Goal: Task Accomplishment & Management: Use online tool/utility

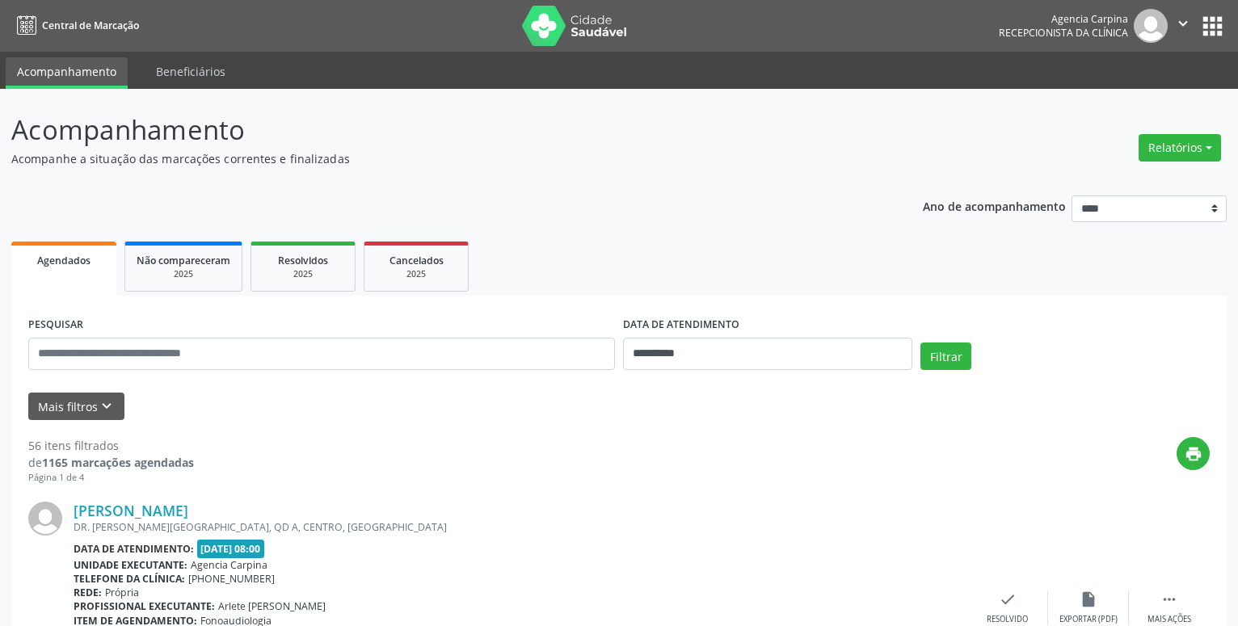
click at [1185, 142] on button "Relatórios" at bounding box center [1180, 147] width 82 height 27
click at [1134, 179] on link "Agendamentos" at bounding box center [1135, 182] width 174 height 23
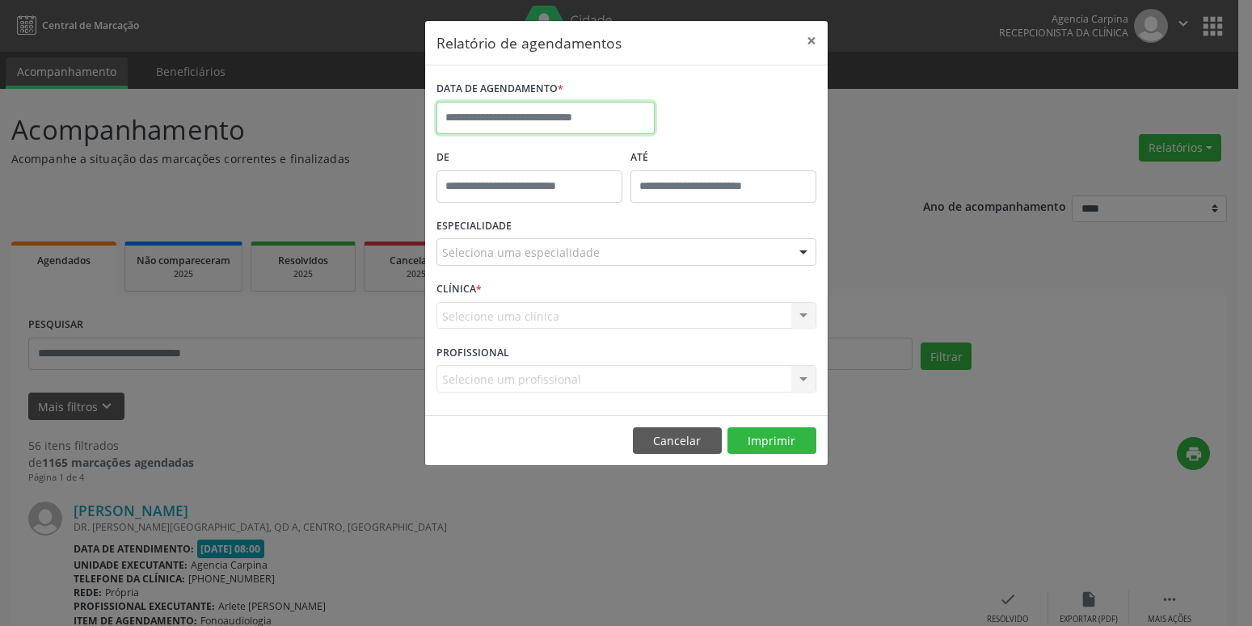
click at [532, 124] on input "text" at bounding box center [545, 118] width 218 height 32
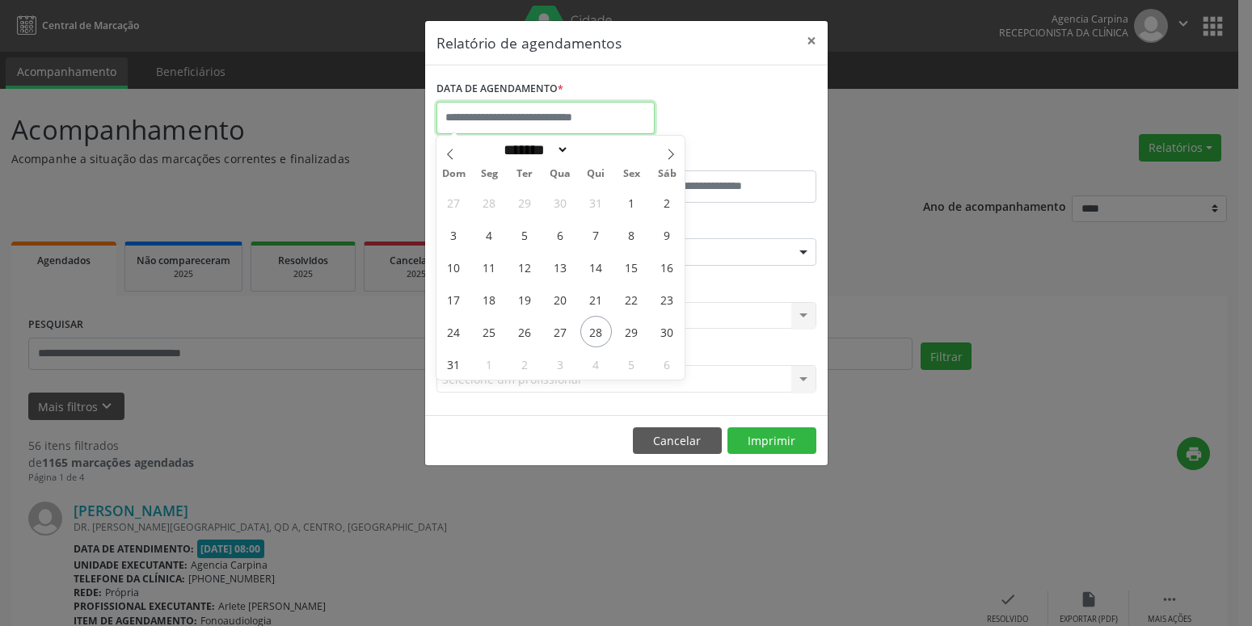
click at [532, 124] on input "text" at bounding box center [545, 118] width 218 height 32
click at [671, 149] on icon at bounding box center [670, 154] width 11 height 11
select select "*"
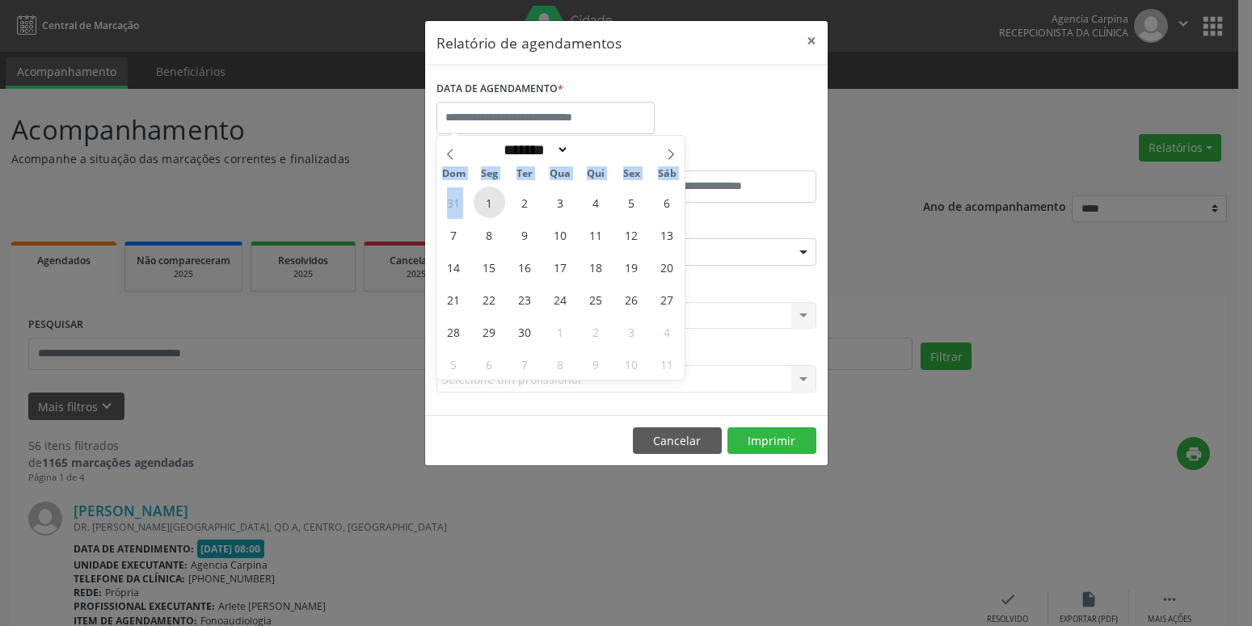
click at [488, 205] on span "1" at bounding box center [490, 203] width 32 height 32
type input "**********"
click at [488, 205] on span "1" at bounding box center [490, 203] width 32 height 32
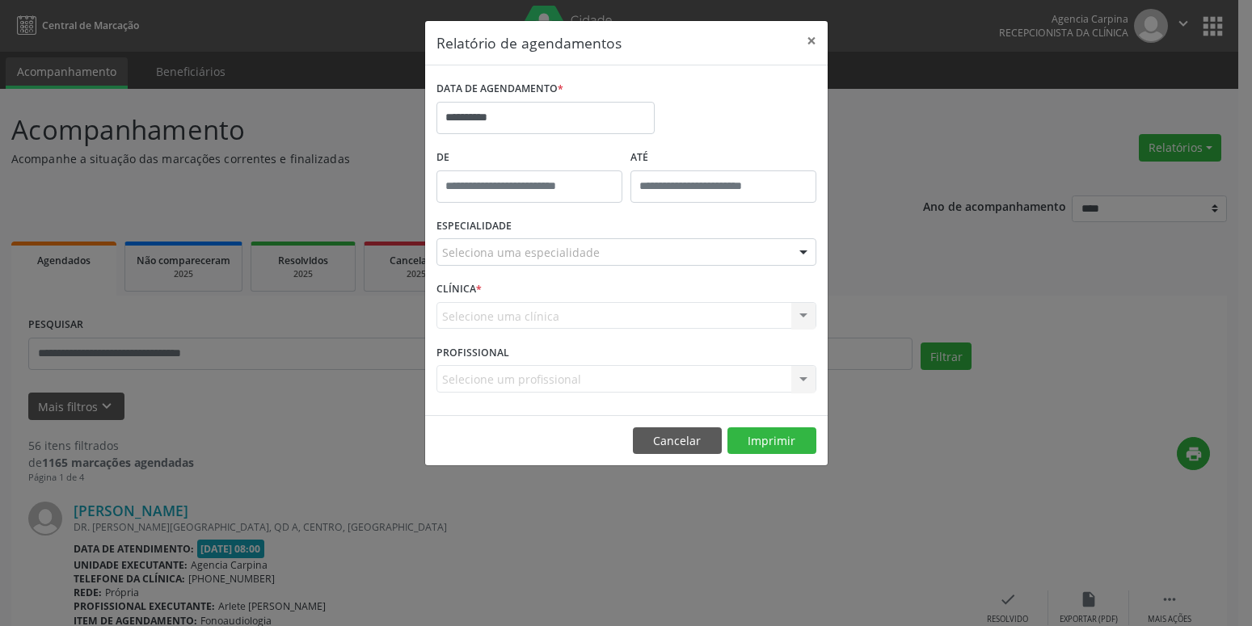
click at [488, 205] on div "De" at bounding box center [529, 179] width 194 height 69
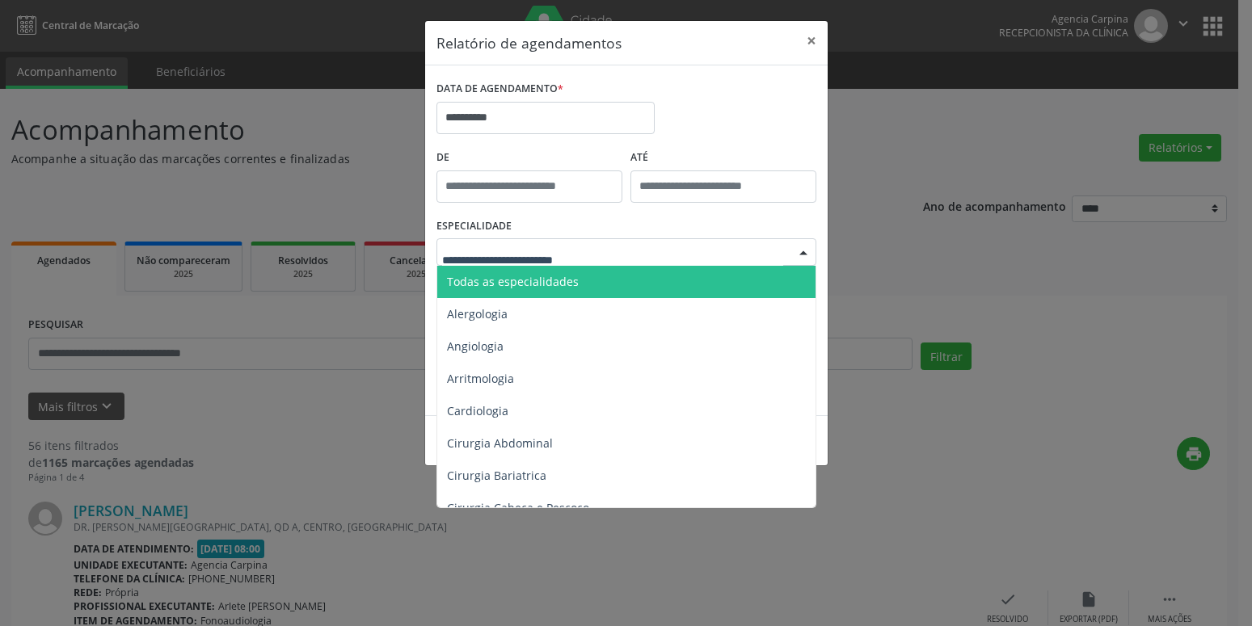
click at [806, 251] on div at bounding box center [803, 252] width 24 height 27
click at [642, 293] on span "Todas as especialidades" at bounding box center [627, 282] width 381 height 32
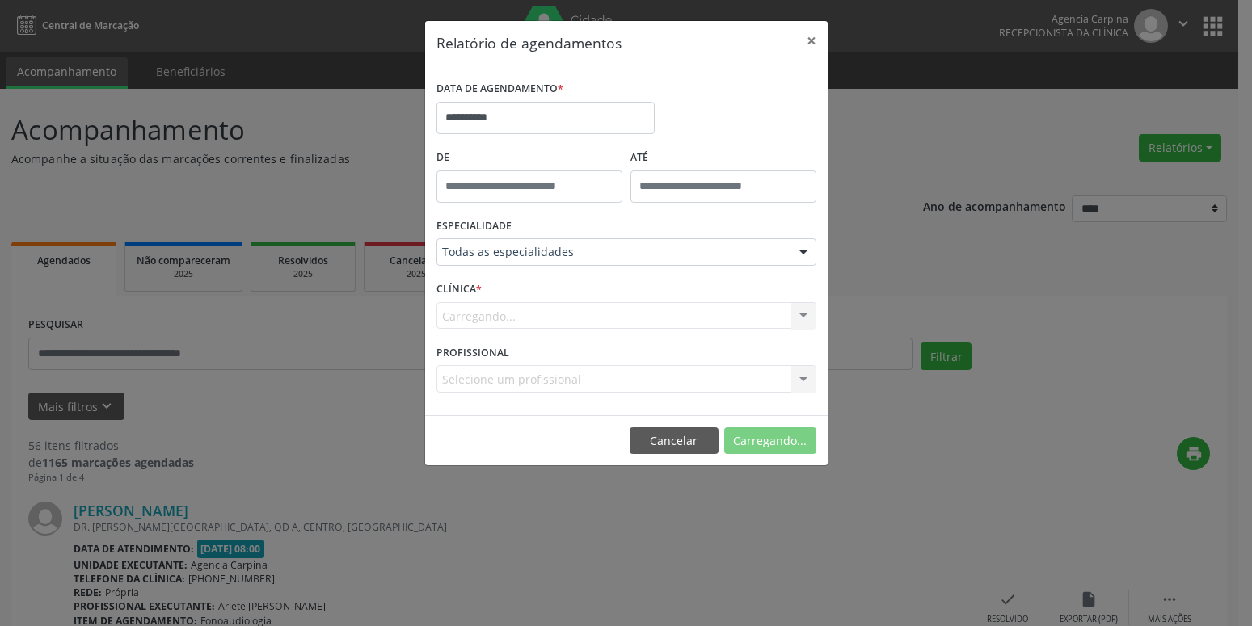
click at [642, 293] on form "**********" at bounding box center [626, 240] width 380 height 327
click at [756, 450] on button "Imprimir" at bounding box center [771, 440] width 89 height 27
